Goal: Contribute content: Contribute content

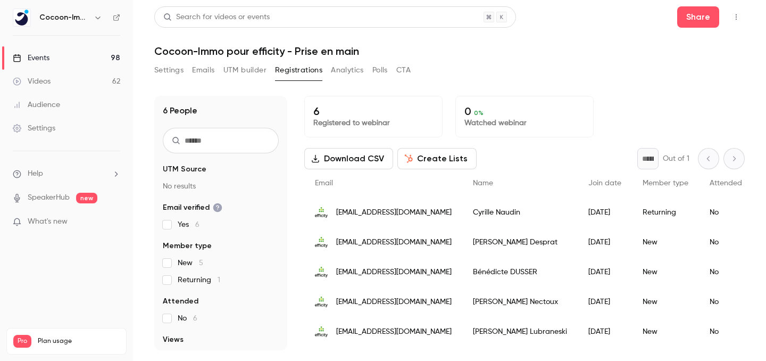
scroll to position [26, 0]
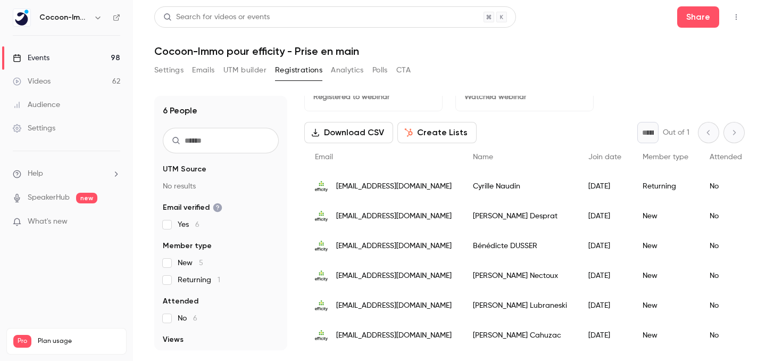
click at [50, 57] on link "Events 98" at bounding box center [66, 57] width 133 height 23
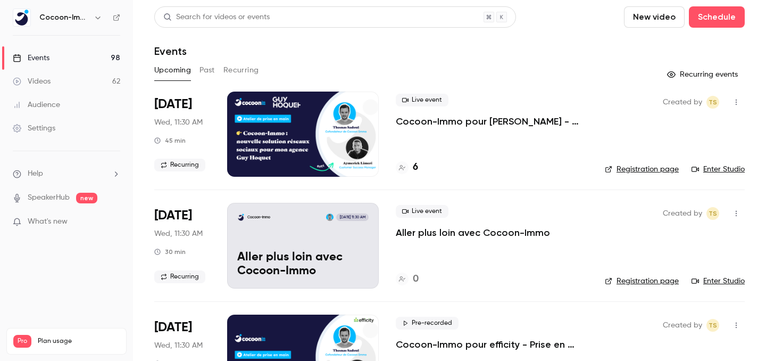
click at [469, 118] on p "Cocoon-Immo pour [PERSON_NAME] - Prise en main" at bounding box center [492, 121] width 192 height 13
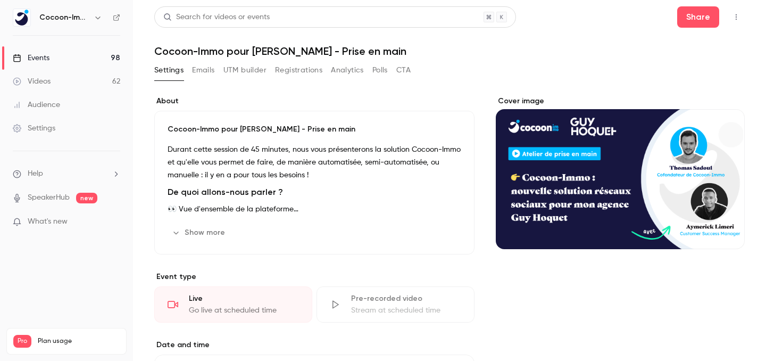
click at [370, 325] on div "About Cocoon-Immo pour [PERSON_NAME] - Prise en main Durant cette session de 45…" at bounding box center [314, 349] width 320 height 506
click at [361, 303] on div "Pre-recorded video" at bounding box center [406, 298] width 110 height 11
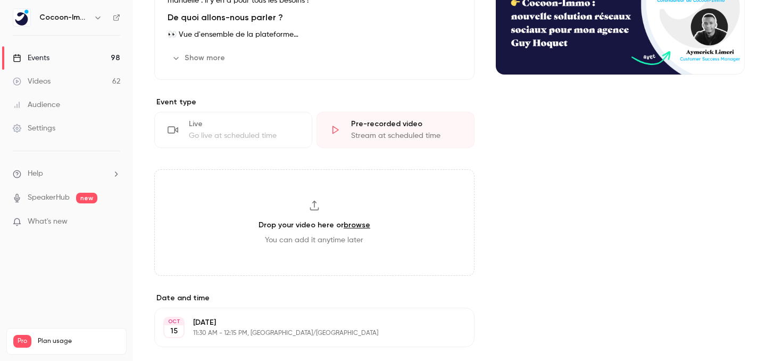
scroll to position [174, 0]
click at [309, 206] on icon at bounding box center [314, 206] width 11 height 11
type input "**********"
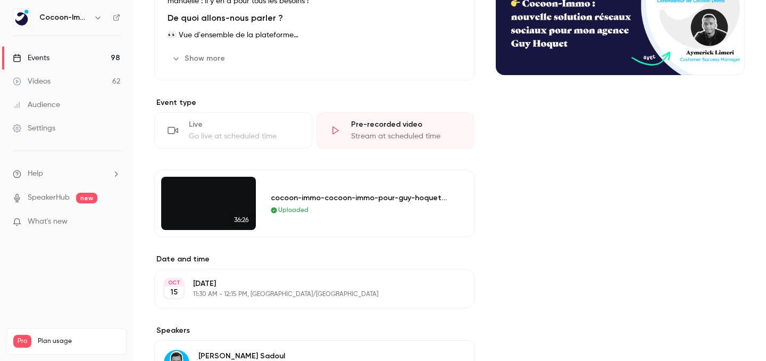
scroll to position [0, 0]
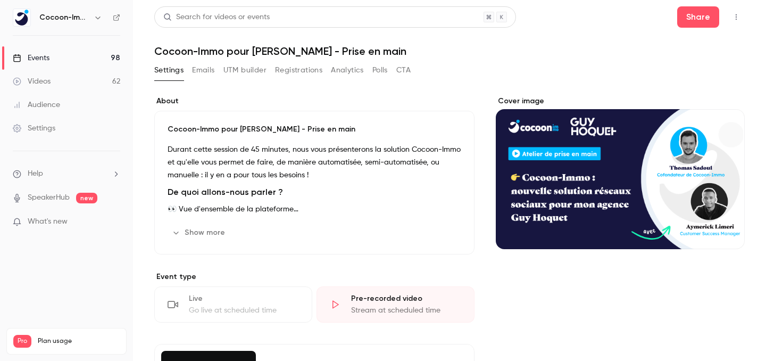
click at [81, 58] on link "Events 98" at bounding box center [66, 57] width 133 height 23
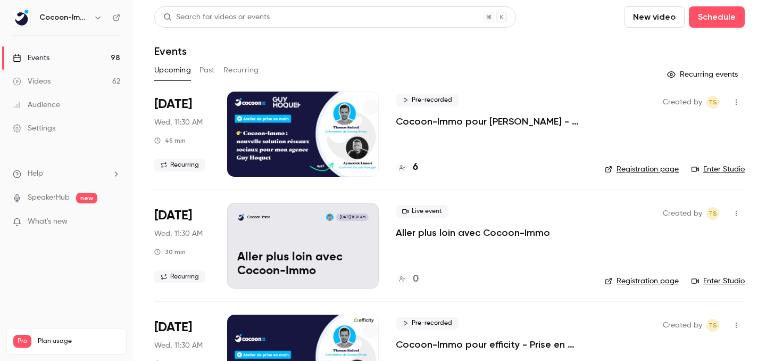
click at [71, 75] on link "Videos 62" at bounding box center [66, 81] width 133 height 23
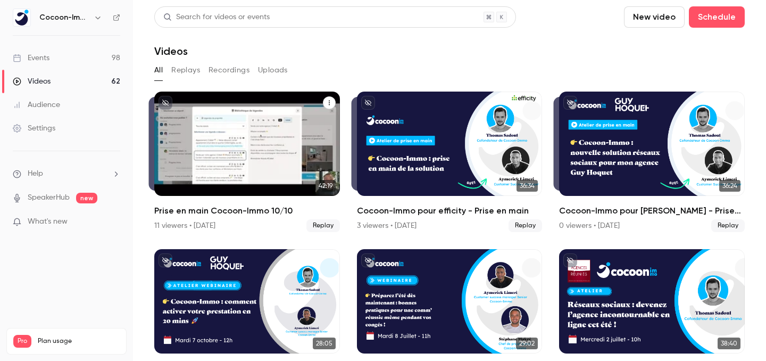
click at [331, 103] on icon "Prise en main Cocoon-Immo 10/10" at bounding box center [329, 103] width 6 height 6
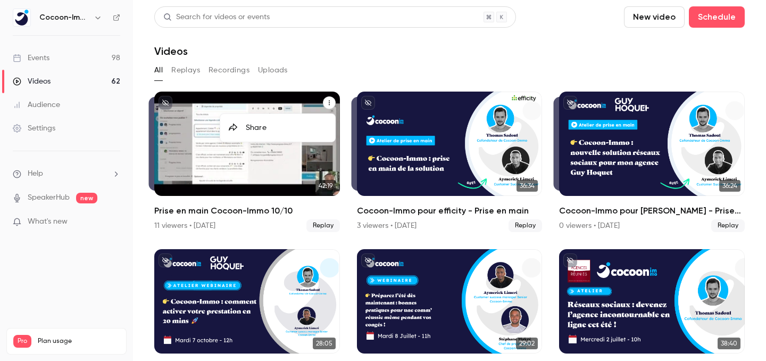
click at [307, 123] on div "Share" at bounding box center [286, 127] width 81 height 11
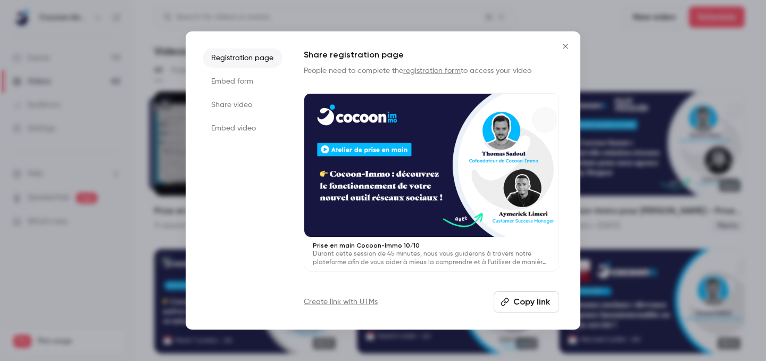
click at [542, 303] on button "Copy link" at bounding box center [526, 301] width 65 height 21
click at [236, 100] on li "Share video" at bounding box center [243, 104] width 80 height 19
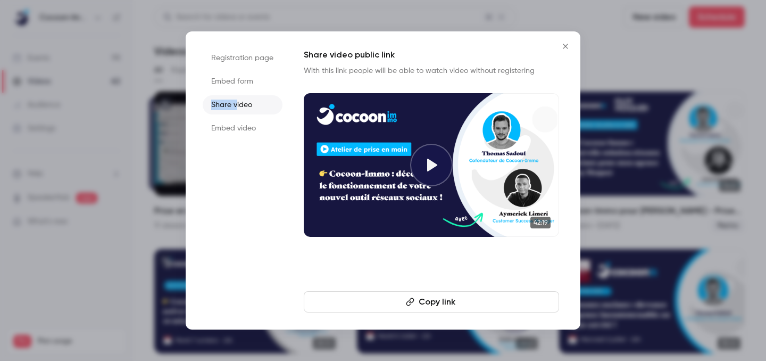
click at [414, 302] on icon "button" at bounding box center [410, 302] width 9 height 9
click at [433, 163] on icon at bounding box center [432, 165] width 10 height 13
click at [563, 42] on icon "Close" at bounding box center [565, 46] width 13 height 9
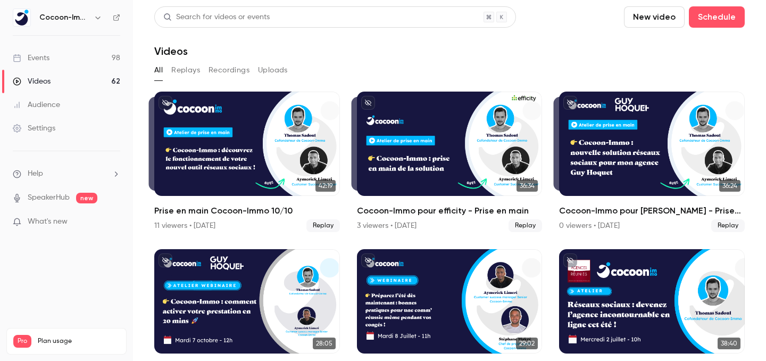
click at [51, 54] on link "Events 98" at bounding box center [66, 57] width 133 height 23
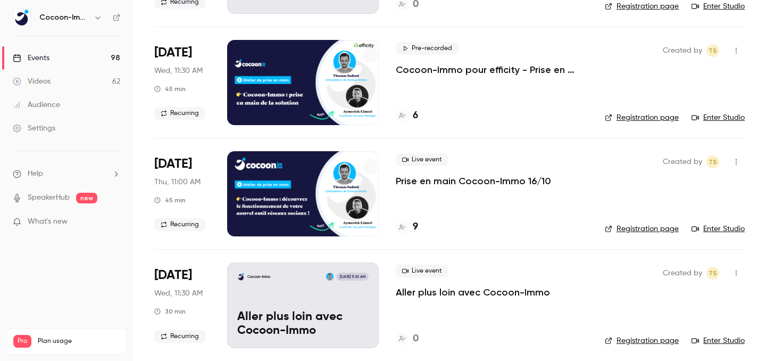
scroll to position [259, 0]
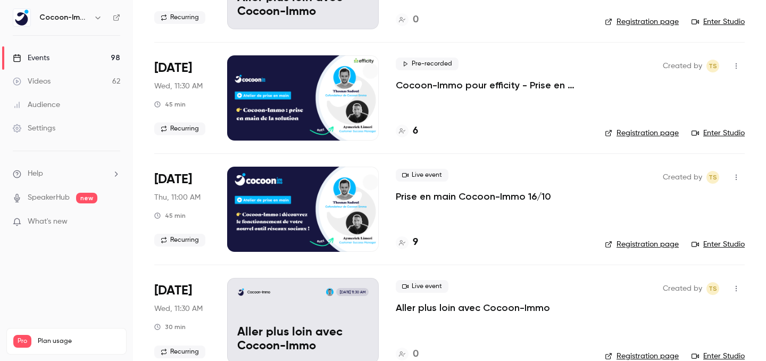
click at [420, 197] on p "Prise en main Cocoon-Immo 16/10" at bounding box center [473, 196] width 155 height 13
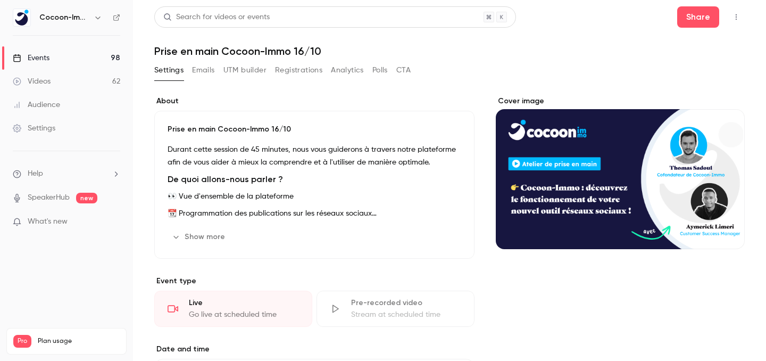
click at [358, 296] on div "Pre-recorded video Stream at scheduled time" at bounding box center [396, 309] width 158 height 36
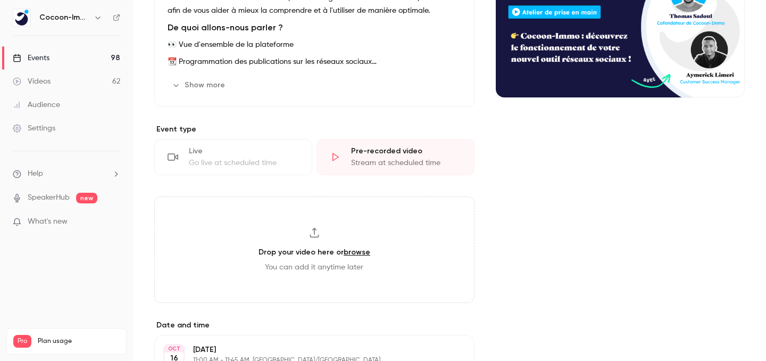
scroll to position [154, 0]
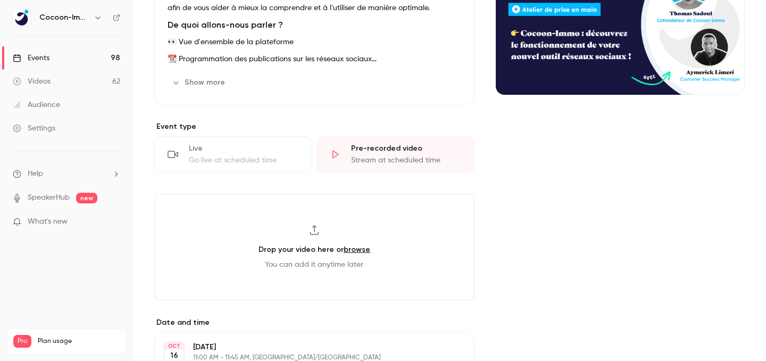
click at [331, 241] on div "Drop your video here or browse You can add it anytime later" at bounding box center [314, 247] width 320 height 106
type input "**********"
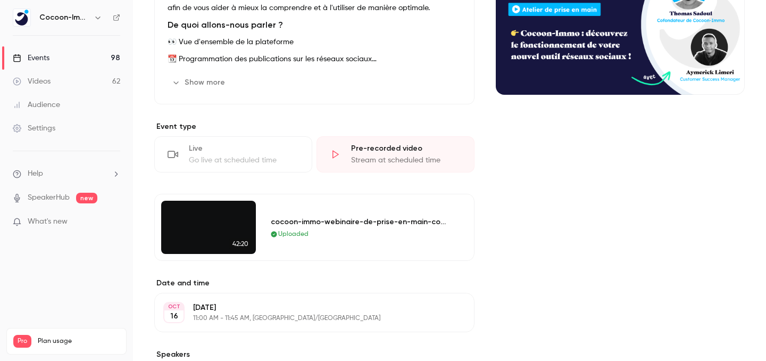
scroll to position [0, 0]
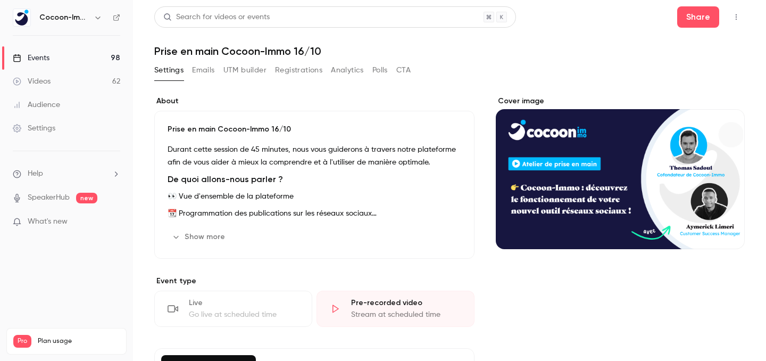
click at [94, 56] on link "Events 98" at bounding box center [66, 57] width 133 height 23
